Goal: Task Accomplishment & Management: Manage account settings

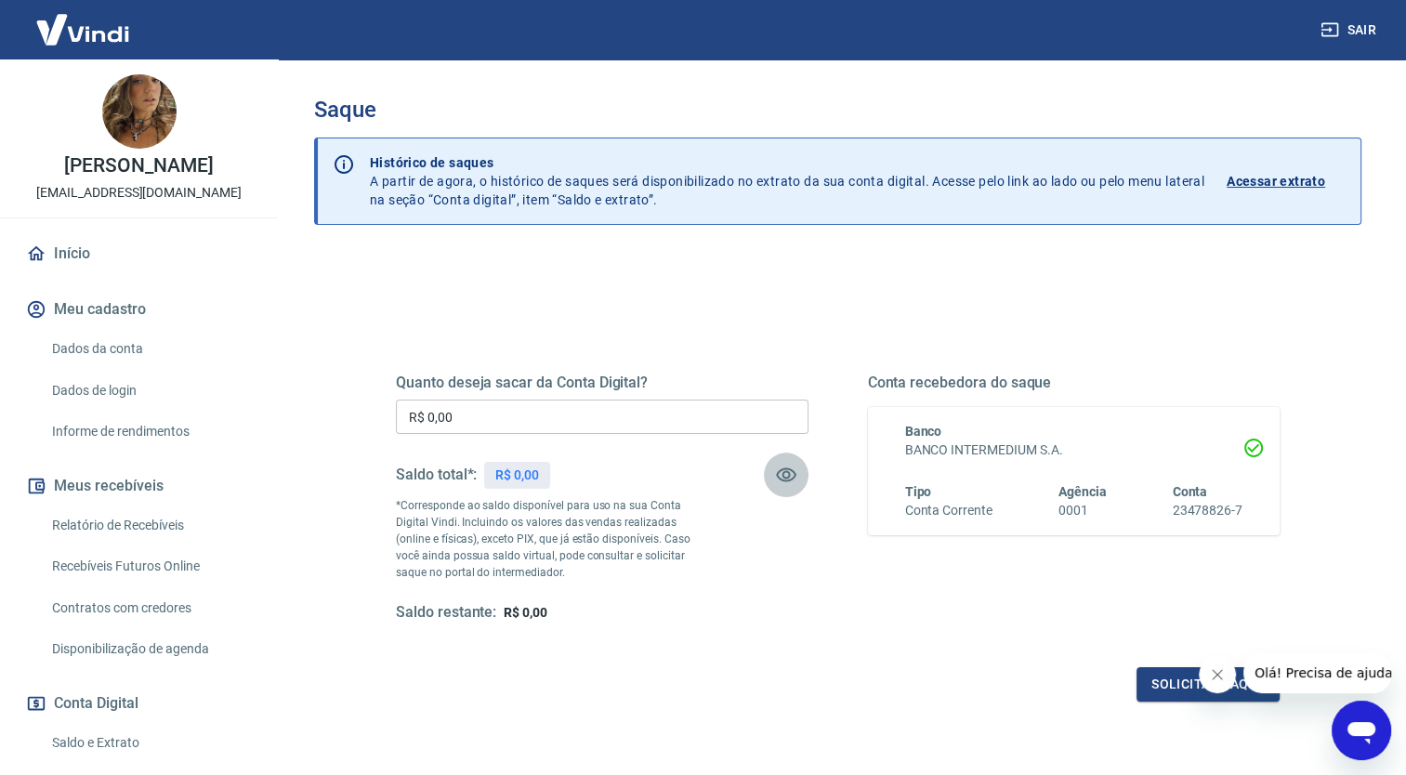
click at [783, 479] on icon "button" at bounding box center [786, 475] width 22 height 22
click at [783, 479] on icon "button" at bounding box center [786, 476] width 20 height 18
